Goal: Check status: Check status

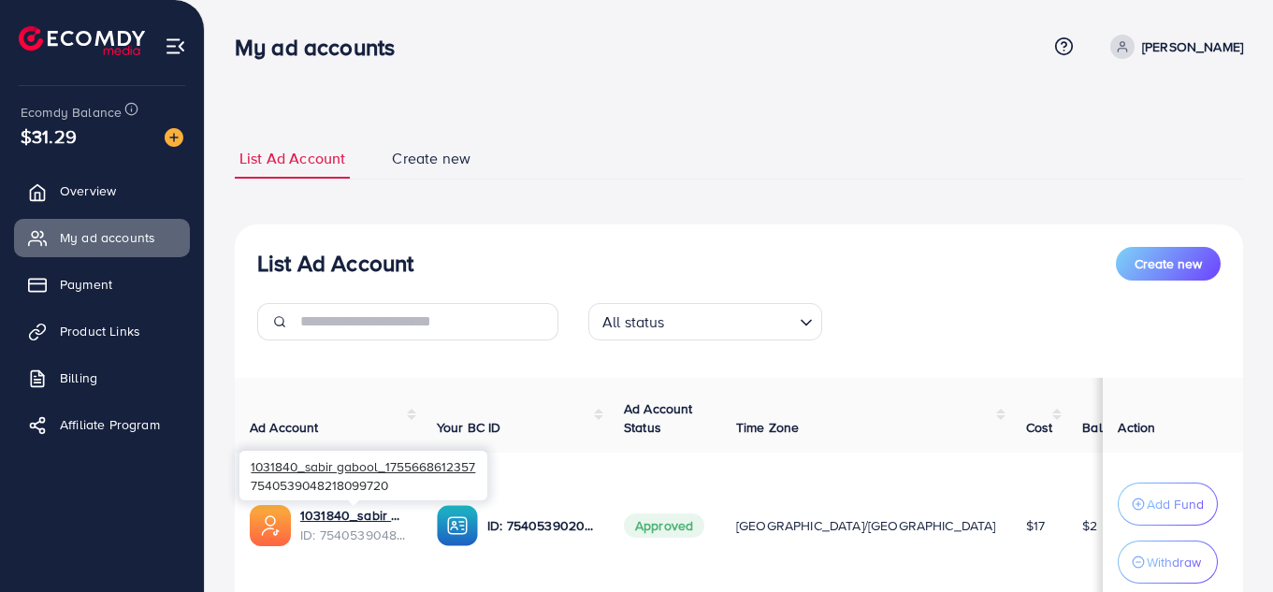
scroll to position [147, 0]
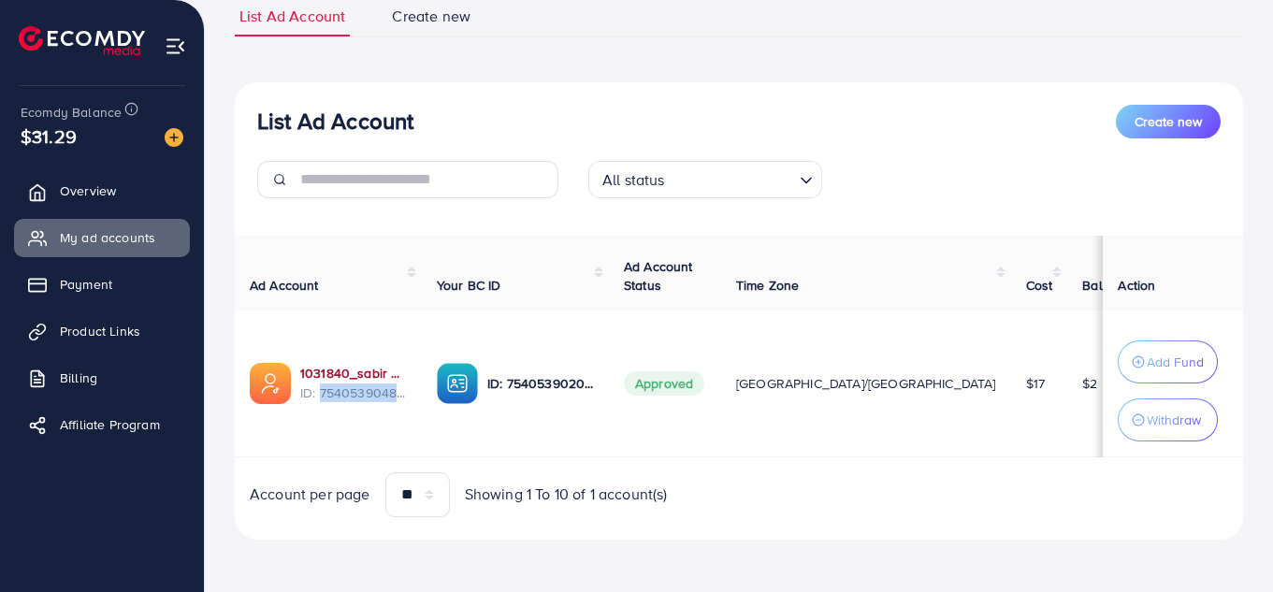
click at [356, 369] on link "1031840_sabir gabool_1755668612357" at bounding box center [353, 373] width 107 height 19
click at [324, 364] on link "1031840_sabir gabool_1755668612357" at bounding box center [353, 373] width 107 height 19
click at [328, 364] on link "1031840_sabir gabool_1755668612357" at bounding box center [353, 373] width 107 height 19
click at [356, 366] on link "1031840_sabir gabool_1755668612357" at bounding box center [353, 373] width 107 height 19
click at [345, 367] on link "1031840_sabir gabool_1755668612357" at bounding box center [353, 373] width 107 height 19
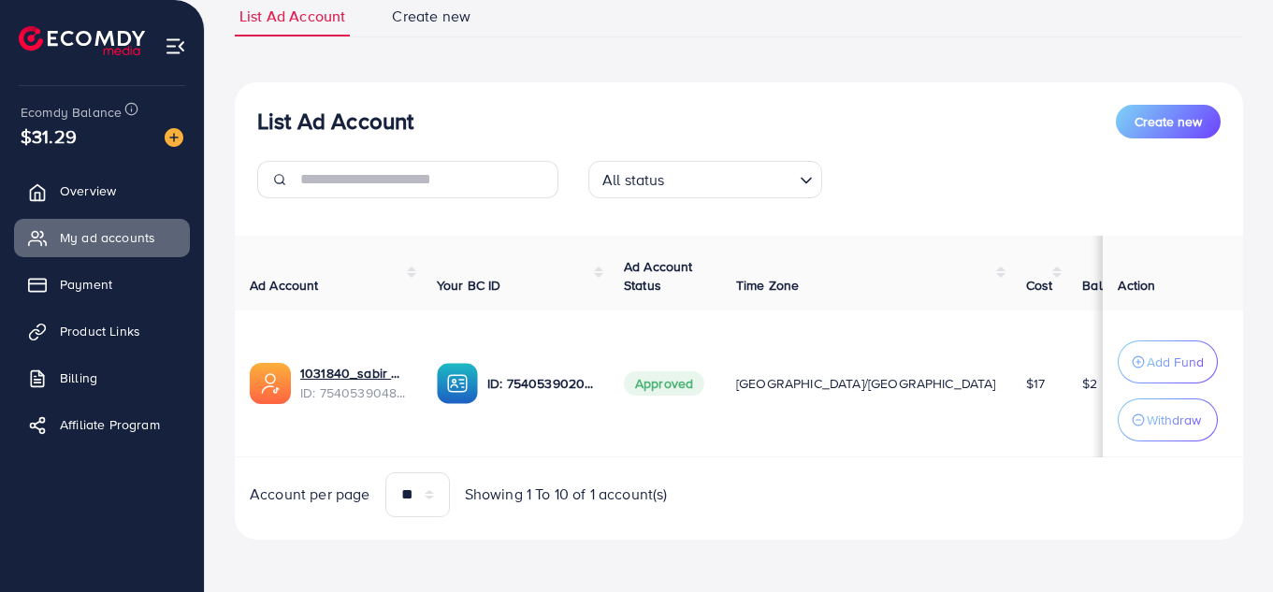
click at [339, 363] on div "1031840_sabir gabool_1755668612357 ID: 7540539048218099720" at bounding box center [328, 383] width 157 height 41
click at [339, 369] on link "1031840_sabir gabool_1755668612357" at bounding box center [353, 373] width 107 height 19
click at [354, 384] on span "ID: 7540539048218099720" at bounding box center [353, 393] width 107 height 19
click at [342, 364] on link "1031840_sabir gabool_1755668612357" at bounding box center [353, 373] width 107 height 19
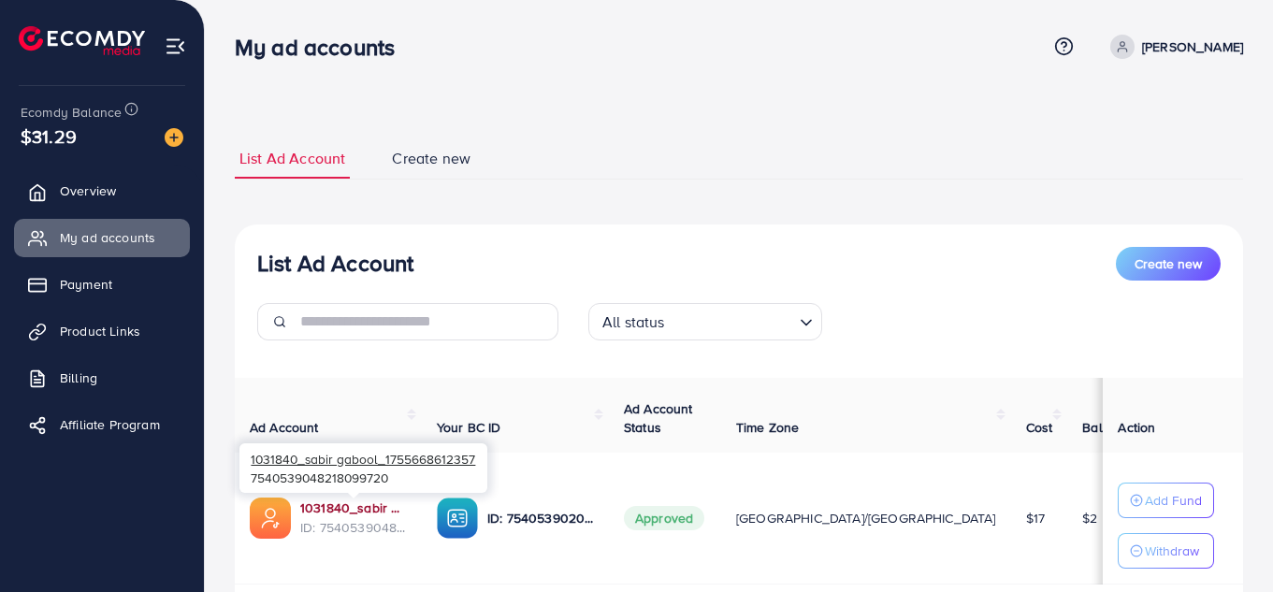
click at [370, 511] on link "1031840_sabir gabool_1755668612357" at bounding box center [353, 508] width 107 height 19
